Goal: Task Accomplishment & Management: Manage account settings

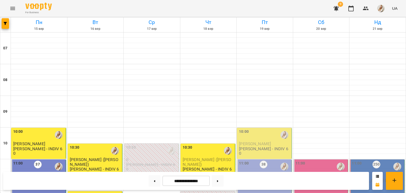
scroll to position [192, 0]
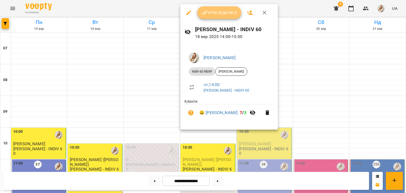
click at [208, 13] on span "Урок відбувся" at bounding box center [219, 13] width 36 height 6
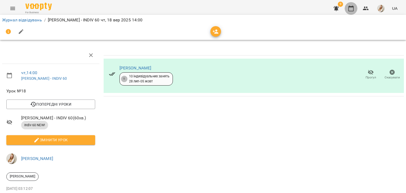
click at [351, 10] on icon "button" at bounding box center [351, 8] width 6 height 6
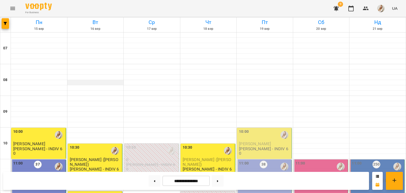
scroll to position [29, 0]
click at [94, 157] on span "[PERSON_NAME] ([PERSON_NAME])" at bounding box center [94, 162] width 49 height 10
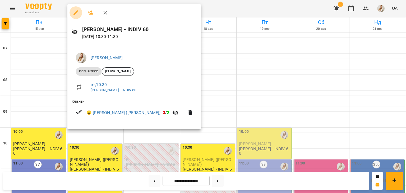
click at [79, 12] on icon "button" at bounding box center [76, 13] width 6 height 6
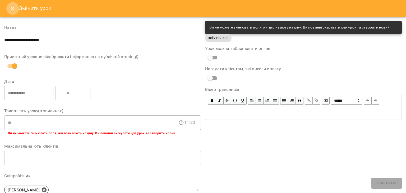
click at [12, 8] on icon "Close" at bounding box center [13, 8] width 6 height 6
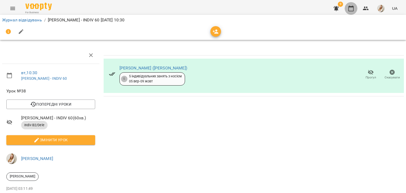
click at [350, 11] on icon "button" at bounding box center [351, 8] width 6 height 6
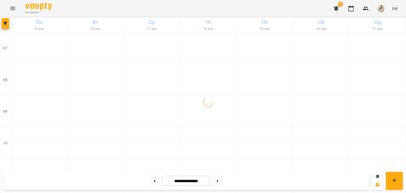
click at [293, 9] on div "For Business 9 UA" at bounding box center [203, 8] width 406 height 17
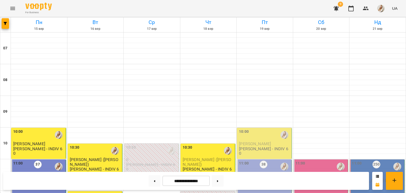
scroll to position [303, 0]
click at [224, 183] on button at bounding box center [218, 181] width 12 height 12
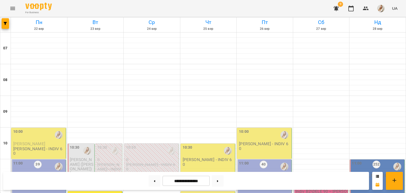
scroll to position [194, 0]
click at [153, 182] on button at bounding box center [154, 181] width 12 height 12
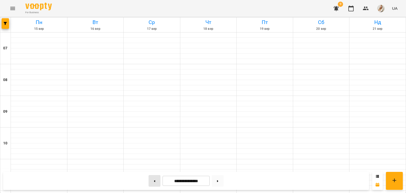
type input "**********"
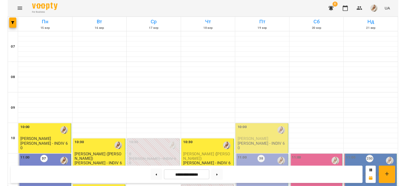
scroll to position [122, 0]
